Goal: Find specific fact: Find specific fact

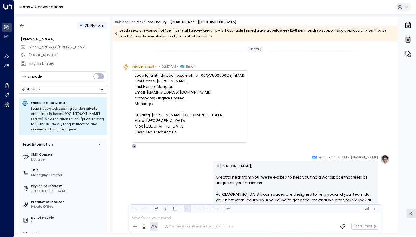
drag, startPoint x: 244, startPoint y: 75, endPoint x: 199, endPoint y: 74, distance: 45.2
click at [199, 74] on div "Lead Id: uniti_thread_external_id_00QQ500000OYj1hMAD First Name: [PERSON_NAME] …" at bounding box center [190, 106] width 116 height 72
copy div "00QQ500000OYj1hMAD"
